Goal: Task Accomplishment & Management: Complete application form

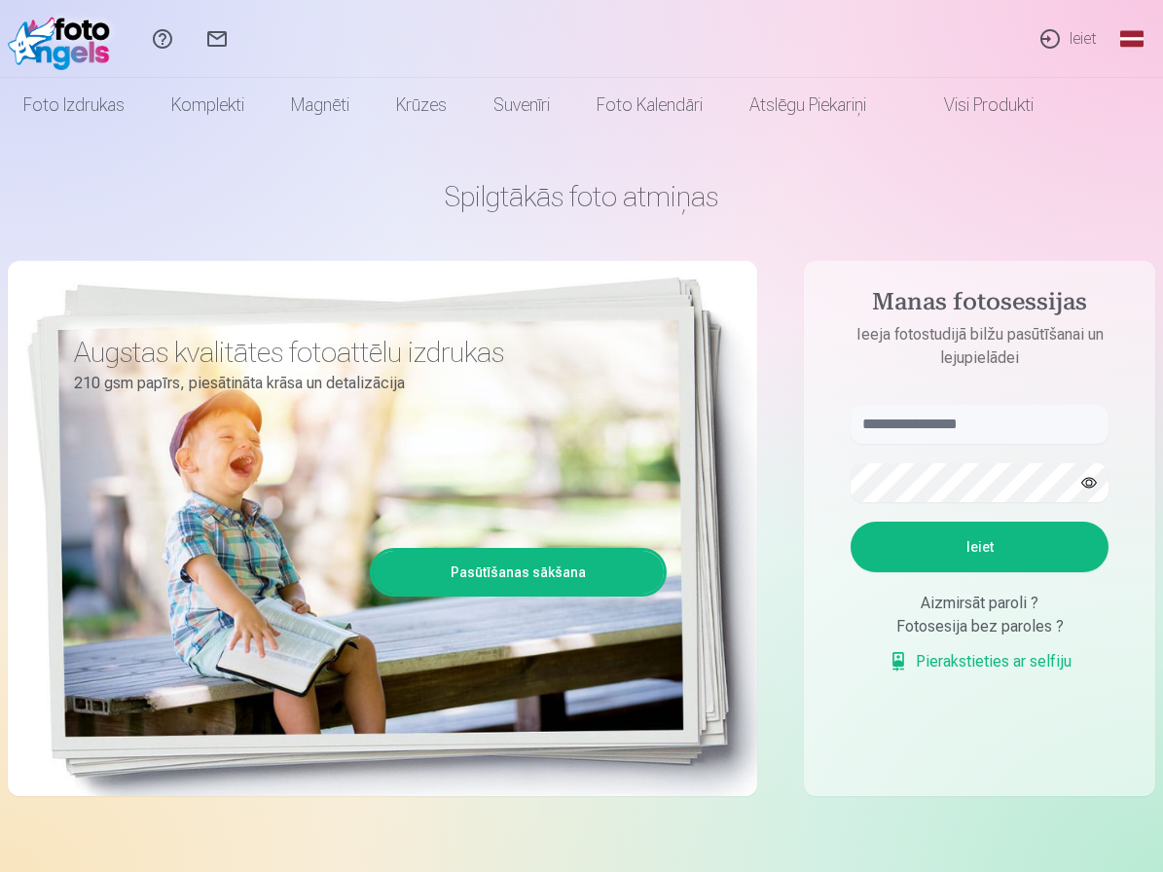
click at [1132, 46] on link "Global" at bounding box center [1132, 39] width 39 height 78
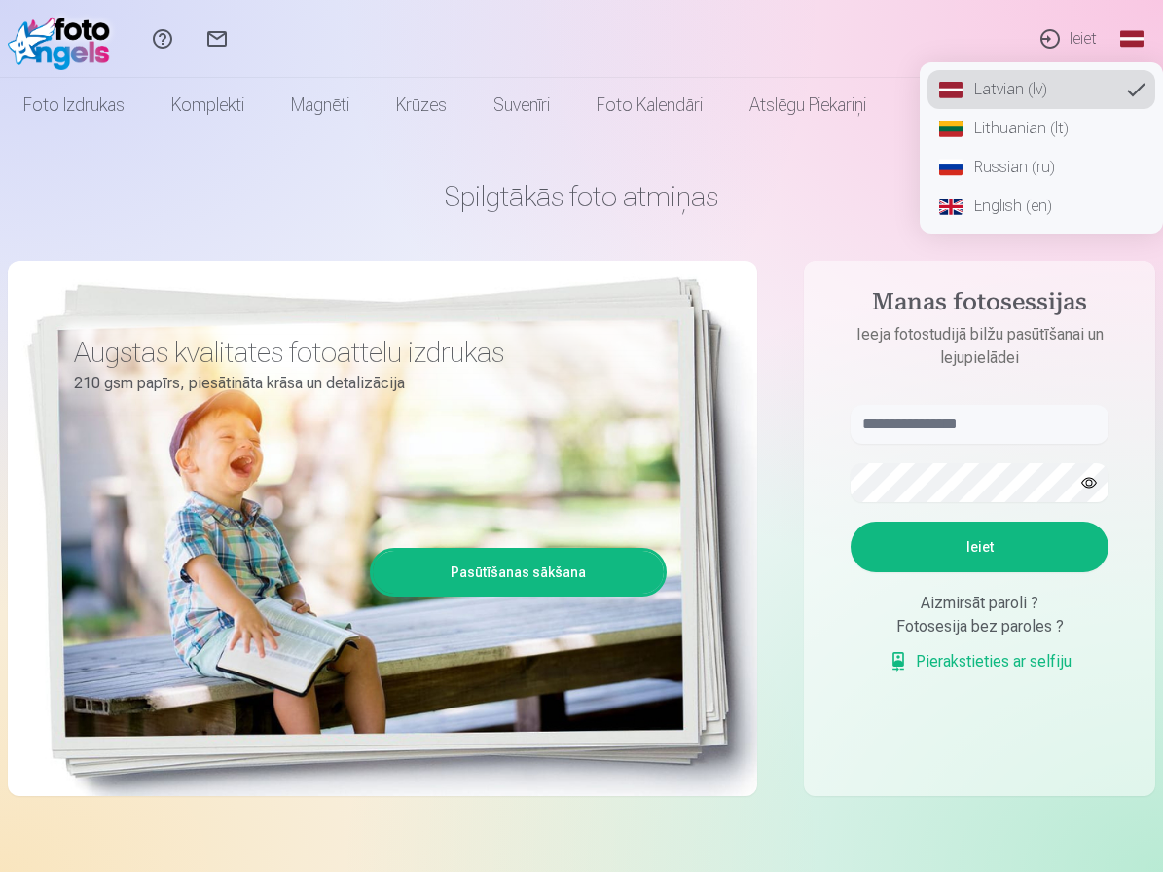
click at [1018, 203] on link "English (en)" at bounding box center [1042, 206] width 228 height 39
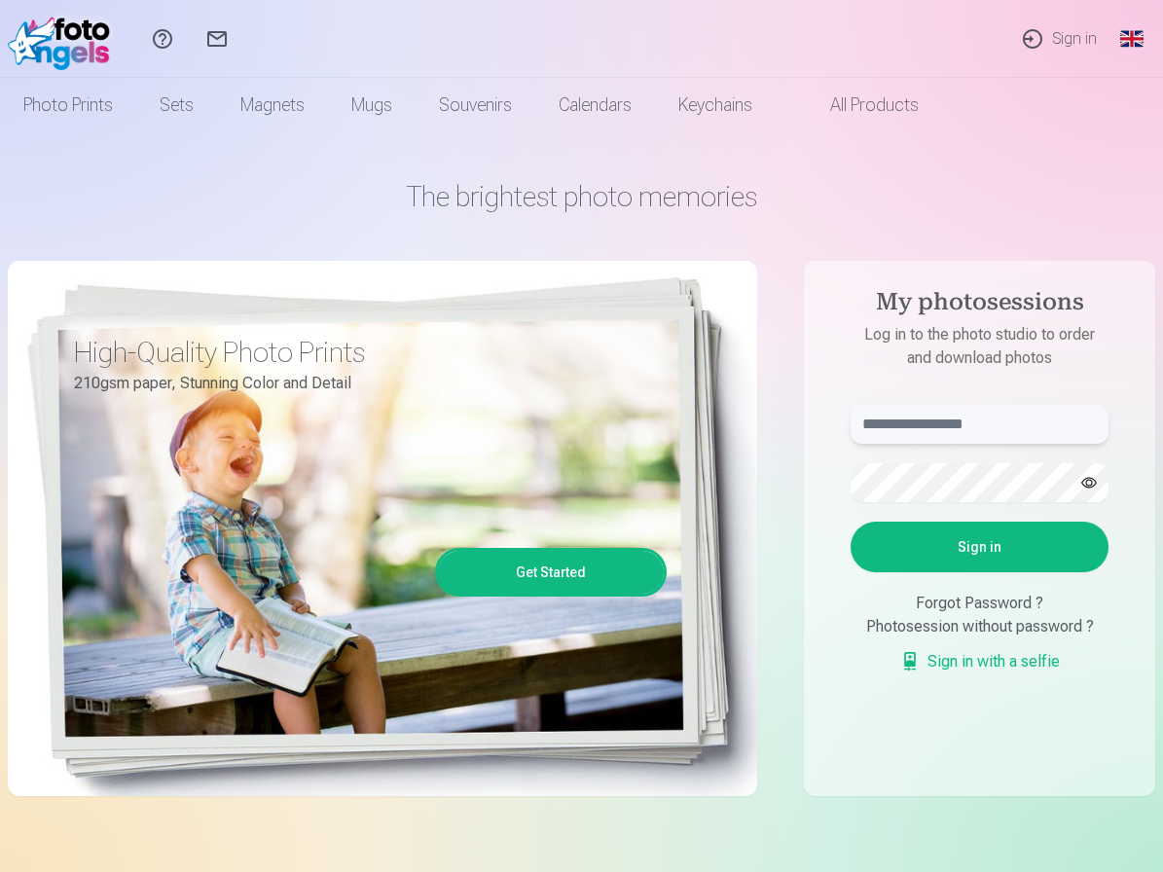
click at [941, 426] on input "text" at bounding box center [980, 424] width 258 height 39
type input "**********"
click at [851, 522] on button "Sign in" at bounding box center [980, 547] width 258 height 51
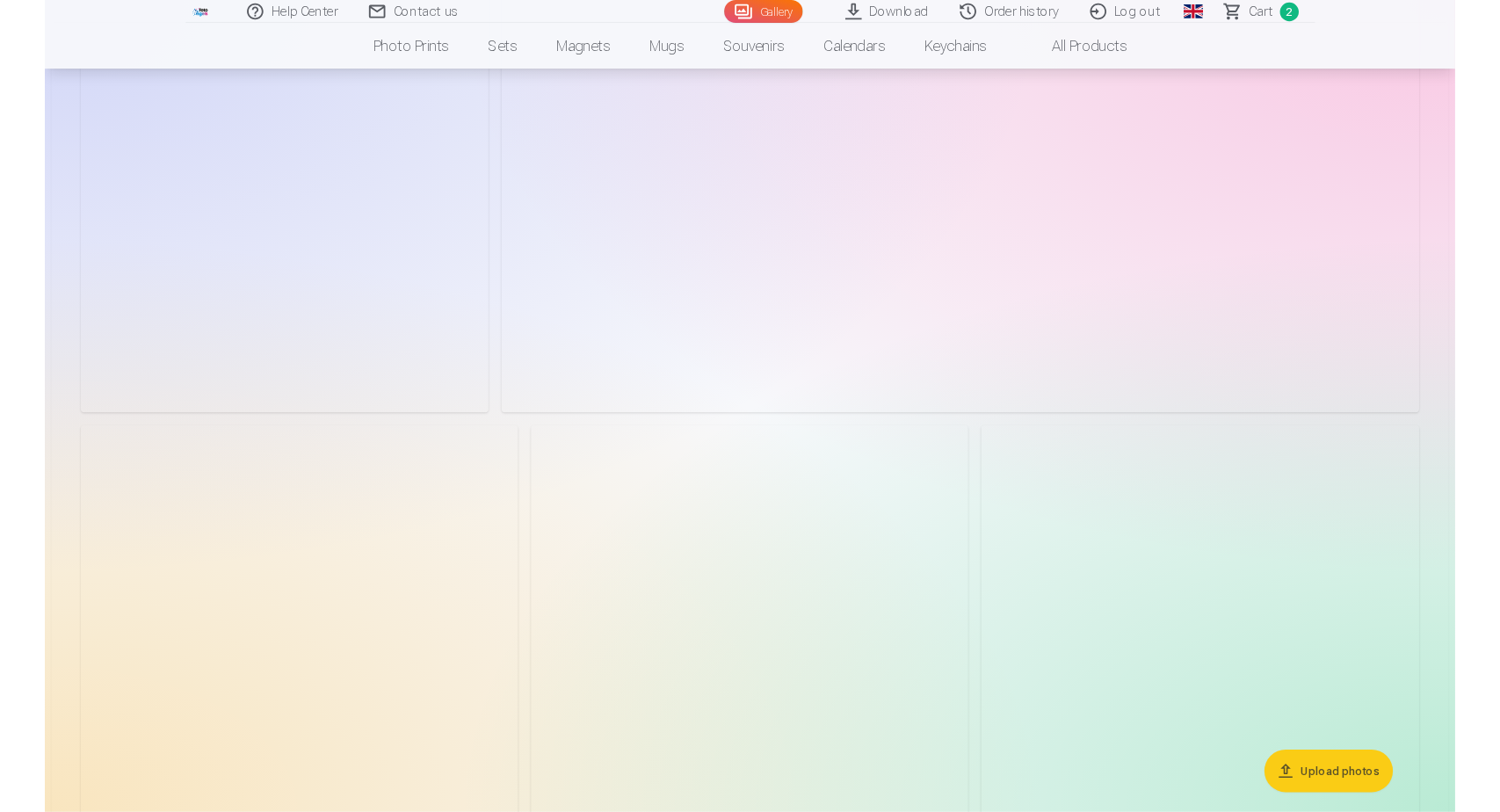
scroll to position [2495, 0]
